Goal: Browse casually: Explore the website without a specific task or goal

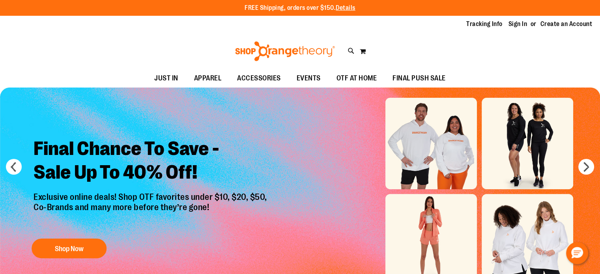
click at [174, 76] on span "JUST IN" at bounding box center [166, 78] width 24 height 18
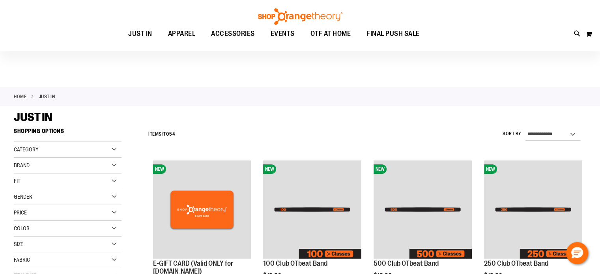
scroll to position [169, 0]
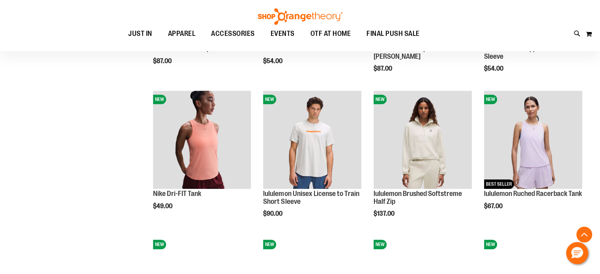
scroll to position [572, 0]
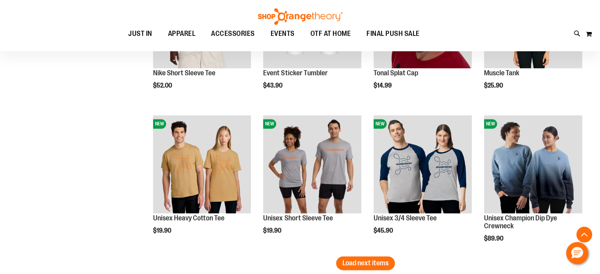
scroll to position [1293, 0]
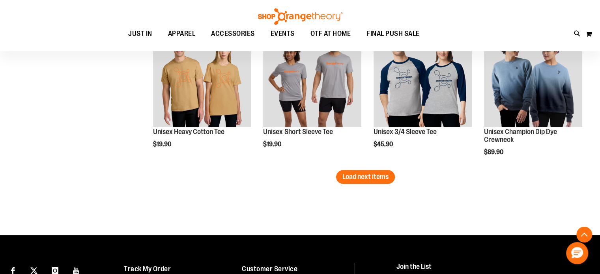
type input "**********"
click at [356, 173] on button "Load next items" at bounding box center [365, 177] width 59 height 14
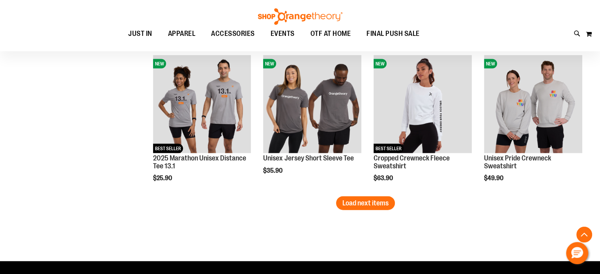
scroll to position [1704, 0]
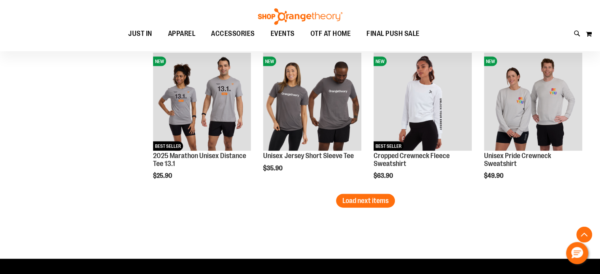
click at [379, 205] on span "Load next items" at bounding box center [365, 201] width 46 height 8
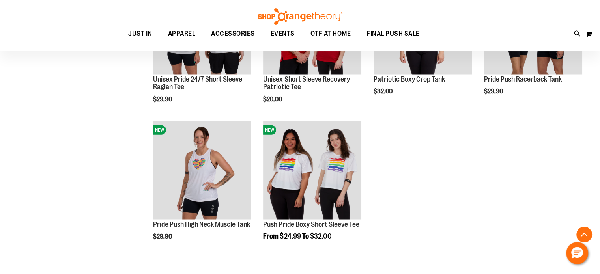
scroll to position [1926, 0]
